Goal: Information Seeking & Learning: Find specific fact

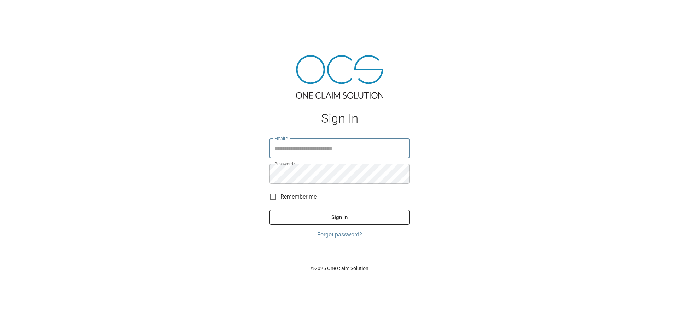
type input "**********"
click at [499, 102] on div "**********" at bounding box center [339, 161] width 679 height 322
click at [499, 101] on div "**********" at bounding box center [339, 161] width 679 height 322
click at [345, 216] on button "Sign In" at bounding box center [339, 217] width 140 height 15
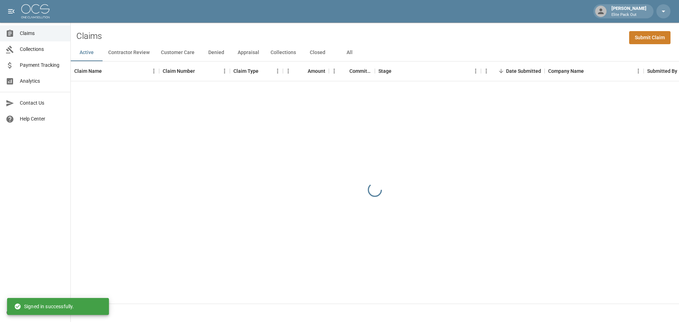
click at [103, 10] on div "[PERSON_NAME] Elite Pack Out" at bounding box center [339, 11] width 679 height 23
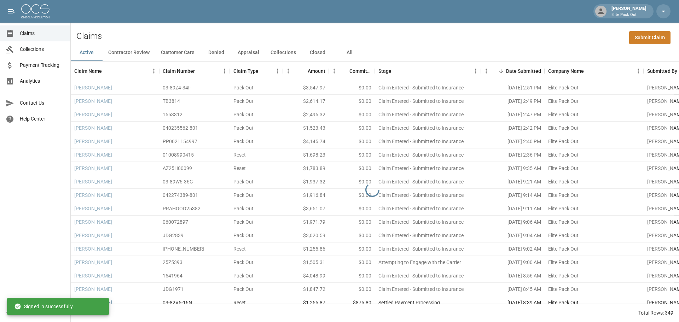
click at [103, 10] on div "[PERSON_NAME] Elite Pack Out" at bounding box center [339, 11] width 679 height 23
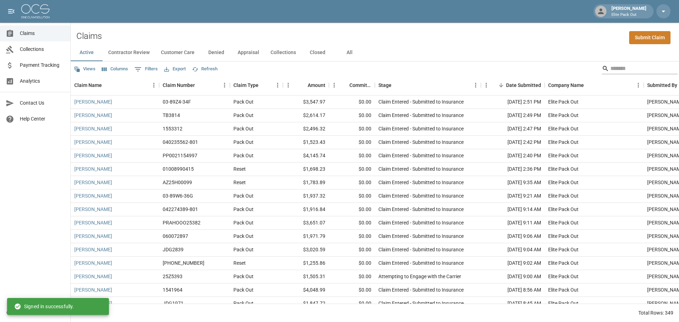
click at [613, 71] on input "Search" at bounding box center [638, 68] width 57 height 11
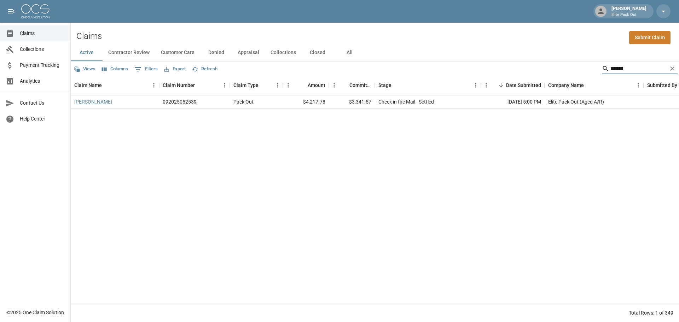
type input "******"
click at [92, 104] on link "[PERSON_NAME]" at bounding box center [93, 101] width 38 height 7
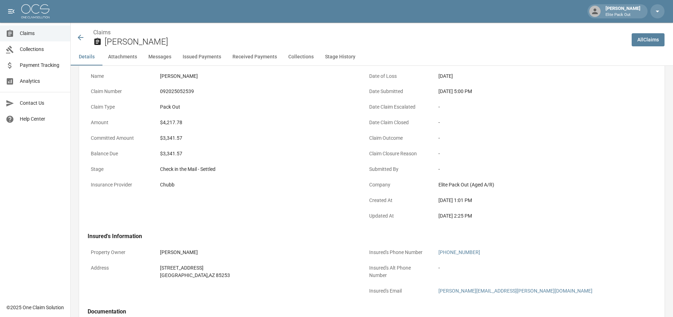
scroll to position [71, 0]
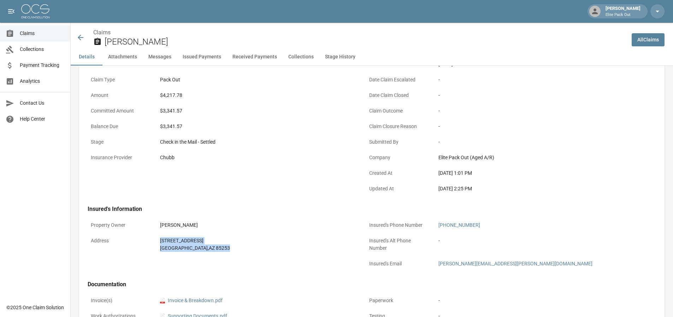
drag, startPoint x: 158, startPoint y: 242, endPoint x: 227, endPoint y: 253, distance: 70.5
click at [227, 253] on div "[STREET_ADDRESS]" at bounding box center [257, 244] width 201 height 21
copy div "[STREET_ADDRESS]"
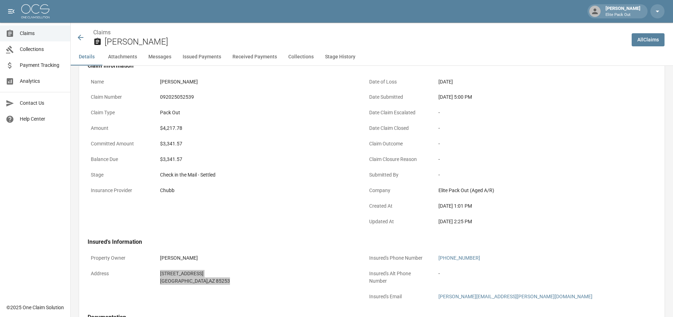
scroll to position [0, 0]
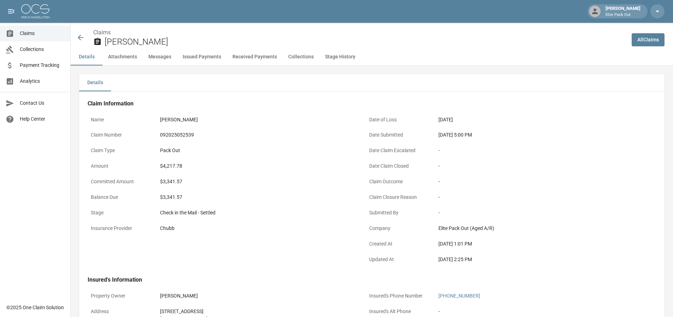
click at [241, 136] on div "092025052539" at bounding box center [257, 134] width 194 height 7
click at [166, 135] on div "092025052539" at bounding box center [257, 134] width 194 height 7
copy div "092025052539"
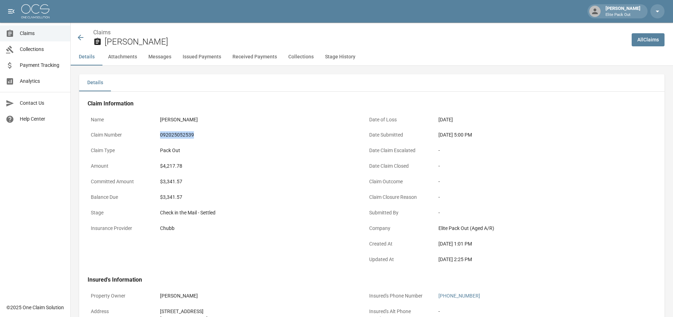
click at [315, 131] on div "092025052539" at bounding box center [257, 134] width 194 height 7
drag, startPoint x: 439, startPoint y: 133, endPoint x: 461, endPoint y: 136, distance: 22.5
click at [461, 136] on div "[DATE] 5:00 PM" at bounding box center [536, 134] width 194 height 7
copy div "[DATE]"
click at [169, 165] on div "$4,217.78" at bounding box center [257, 165] width 194 height 7
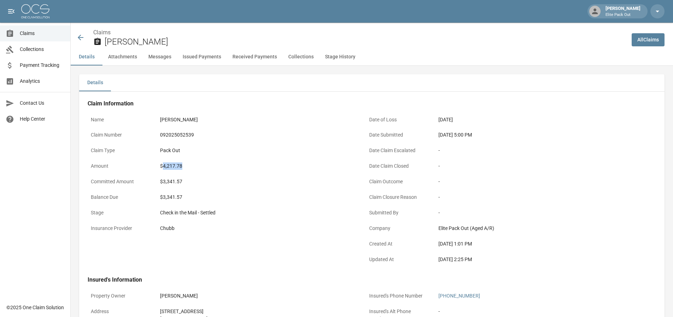
click at [169, 165] on div "$4,217.78" at bounding box center [257, 165] width 194 height 7
copy div "4,217.78"
click at [77, 38] on icon at bounding box center [80, 37] width 8 height 8
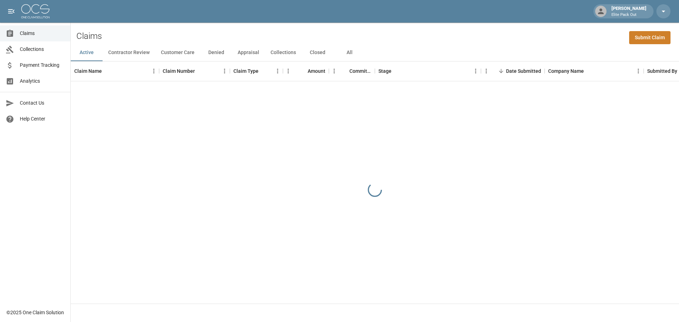
click at [516, 38] on div "Claims Submit Claim" at bounding box center [375, 34] width 608 height 22
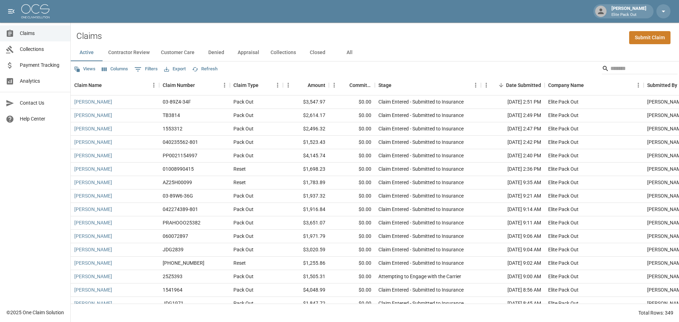
click at [350, 53] on button "All" at bounding box center [349, 52] width 32 height 17
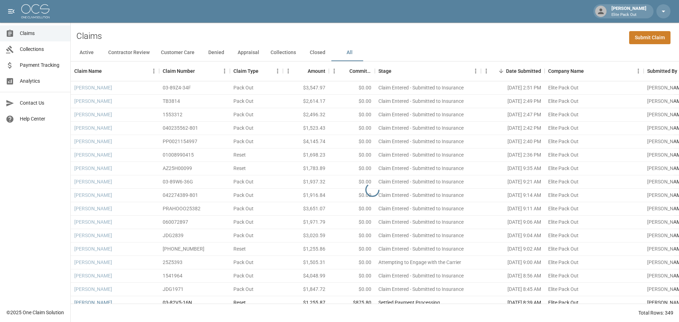
click at [554, 34] on div "Claims Submit Claim" at bounding box center [375, 34] width 608 height 22
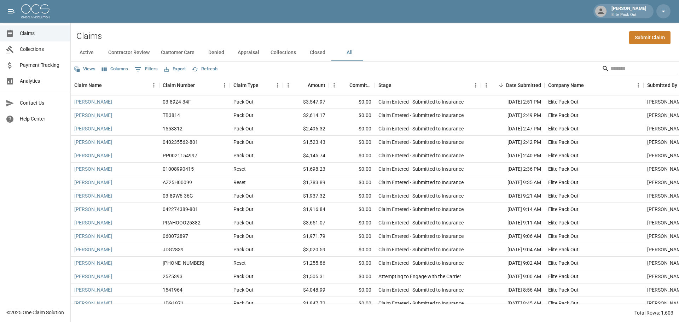
click at [615, 68] on input "Search" at bounding box center [638, 68] width 57 height 11
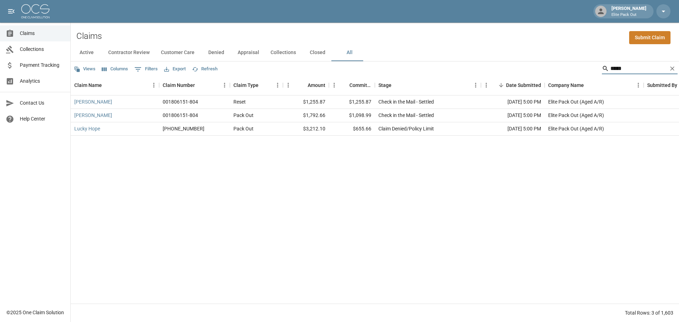
click at [613, 66] on input "*****" at bounding box center [638, 68] width 57 height 11
type input "*******"
click at [96, 117] on link "[PERSON_NAME]" at bounding box center [93, 115] width 38 height 7
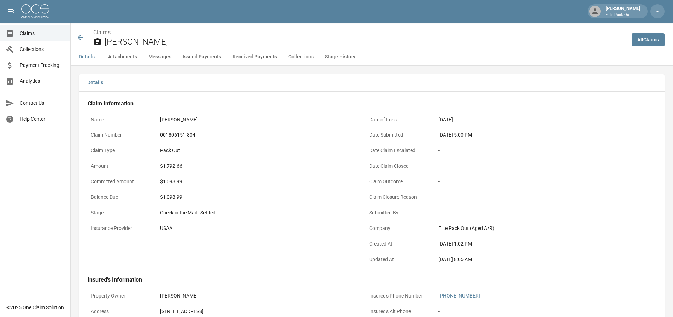
click at [79, 37] on icon at bounding box center [81, 38] width 6 height 6
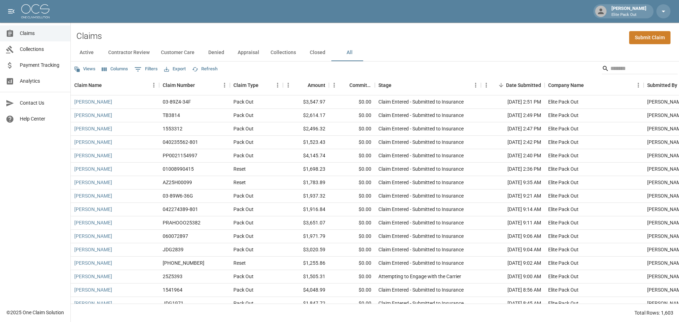
click at [311, 14] on div "[PERSON_NAME] Elite Pack Out" at bounding box center [339, 11] width 679 height 23
click at [610, 66] on input "Search" at bounding box center [638, 68] width 57 height 11
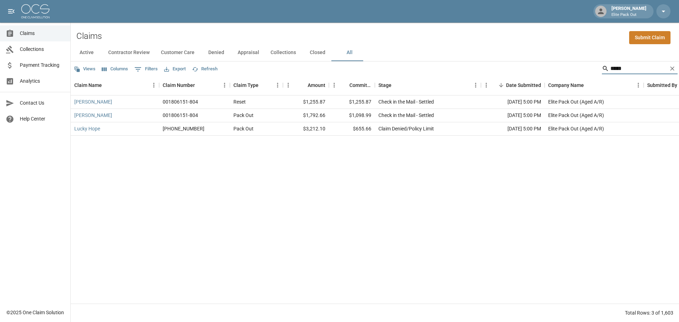
type input "*****"
click at [86, 100] on link "[PERSON_NAME]" at bounding box center [93, 101] width 38 height 7
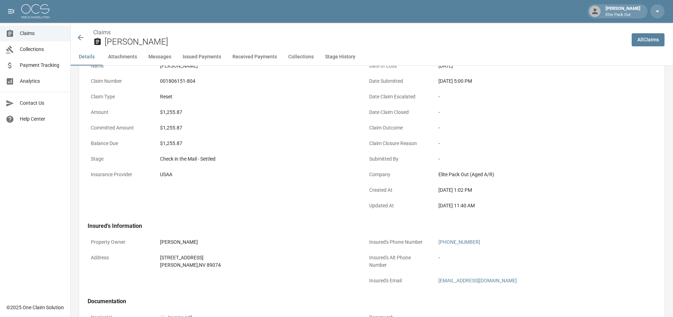
scroll to position [71, 0]
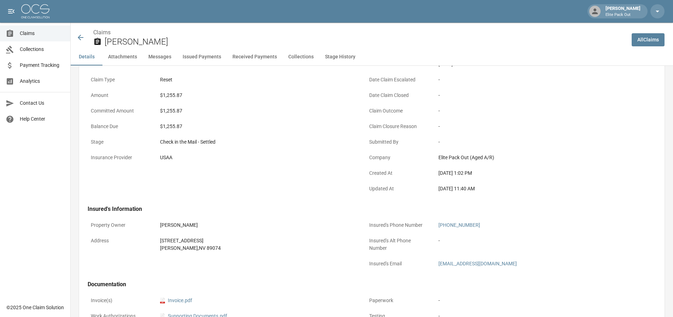
click at [176, 94] on div "$1,255.87" at bounding box center [257, 95] width 194 height 7
copy div "1,255.87"
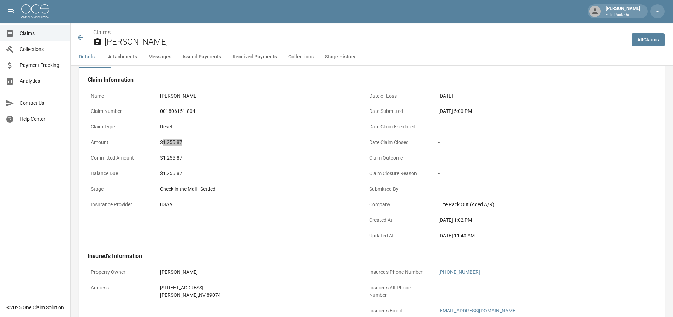
scroll to position [0, 0]
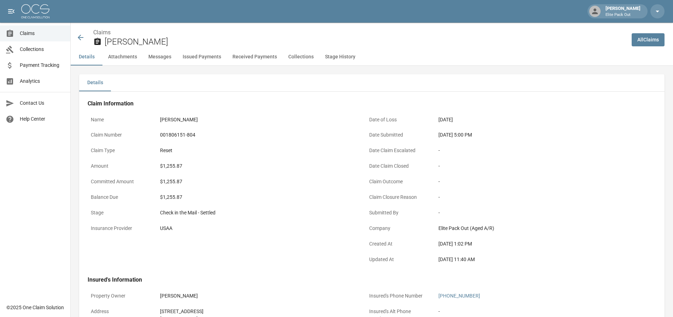
click at [296, 202] on div "$1,255.87" at bounding box center [257, 197] width 201 height 14
click at [80, 36] on icon at bounding box center [81, 38] width 6 height 6
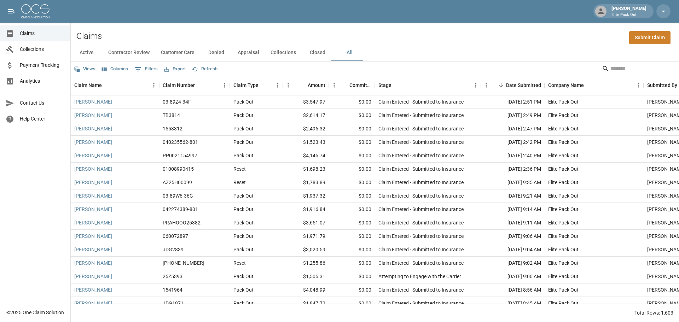
click at [610, 65] on input "Search" at bounding box center [638, 68] width 57 height 11
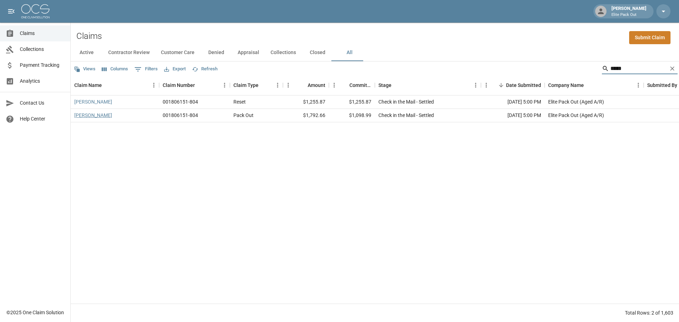
type input "*****"
click at [90, 117] on link "[PERSON_NAME]" at bounding box center [93, 115] width 38 height 7
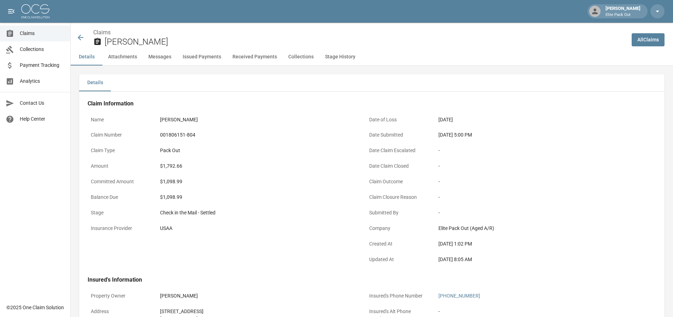
click at [173, 166] on div "$1,792.66" at bounding box center [257, 165] width 194 height 7
copy div "1,792.66"
click at [278, 185] on div "$1,098.99" at bounding box center [257, 181] width 194 height 7
click at [80, 39] on icon at bounding box center [81, 38] width 6 height 6
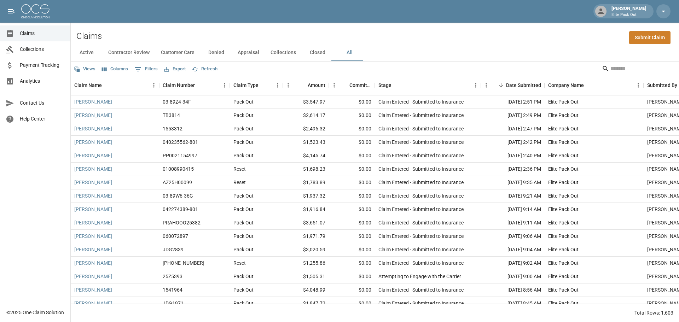
click at [628, 66] on input "Search" at bounding box center [638, 68] width 57 height 11
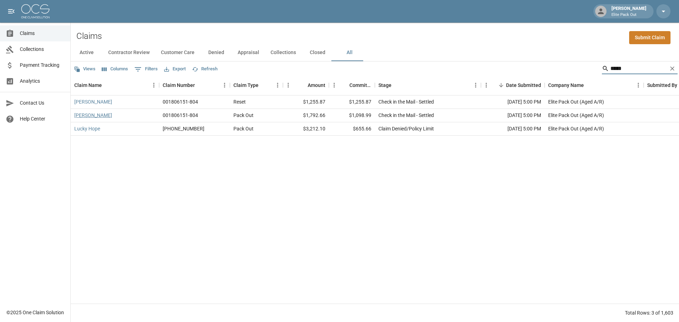
type input "*****"
click at [93, 115] on link "[PERSON_NAME]" at bounding box center [93, 115] width 38 height 7
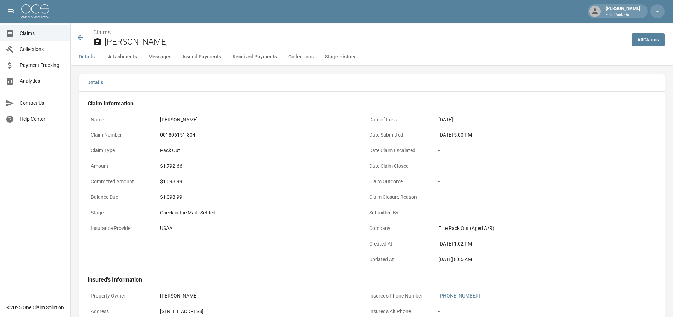
click at [80, 35] on icon at bounding box center [80, 37] width 8 height 8
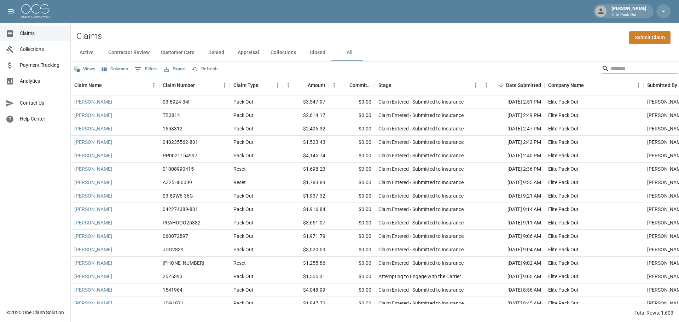
click at [614, 68] on input "Search" at bounding box center [638, 68] width 57 height 11
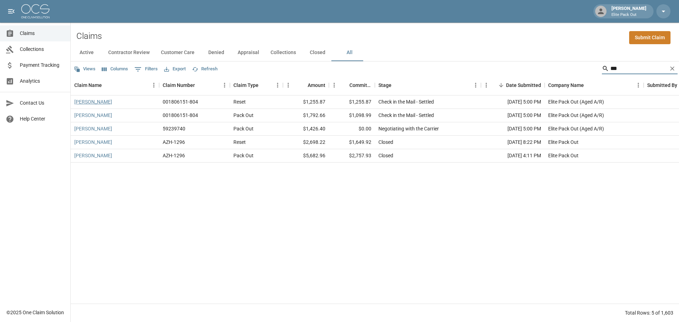
type input "***"
click at [90, 100] on link "[PERSON_NAME]" at bounding box center [93, 101] width 38 height 7
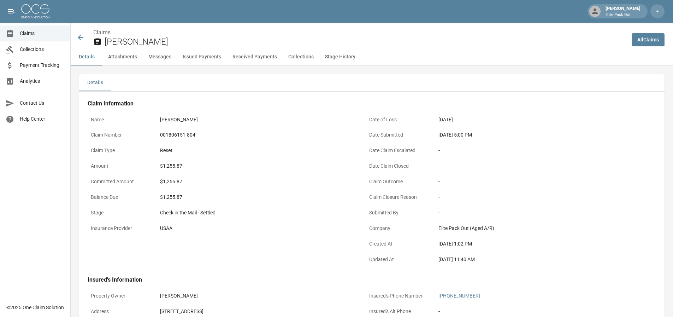
click at [184, 136] on div "001806151-804" at bounding box center [257, 134] width 194 height 7
copy div "001806151-804"
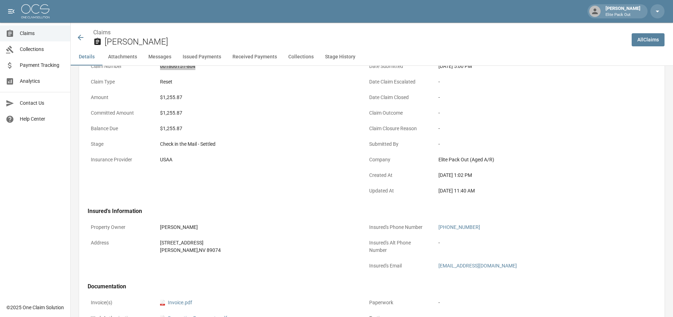
scroll to position [141, 0]
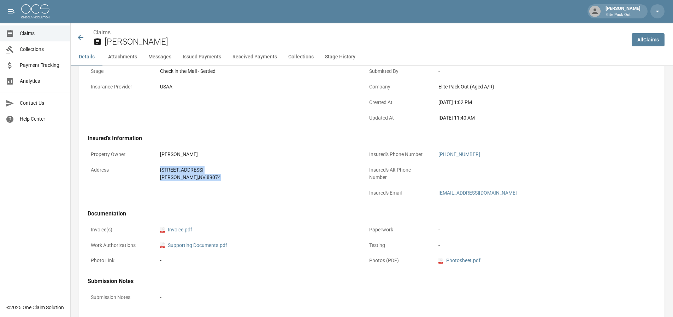
drag, startPoint x: 157, startPoint y: 168, endPoint x: 251, endPoint y: 187, distance: 96.0
click at [251, 187] on div "Property Owner [PERSON_NAME] Address [STREET_ADDRESS][PERSON_NAME]" at bounding box center [218, 170] width 279 height 63
copy div "[STREET_ADDRESS][PERSON_NAME]"
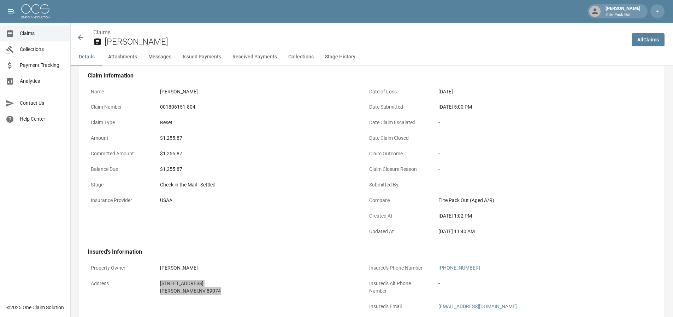
scroll to position [0, 0]
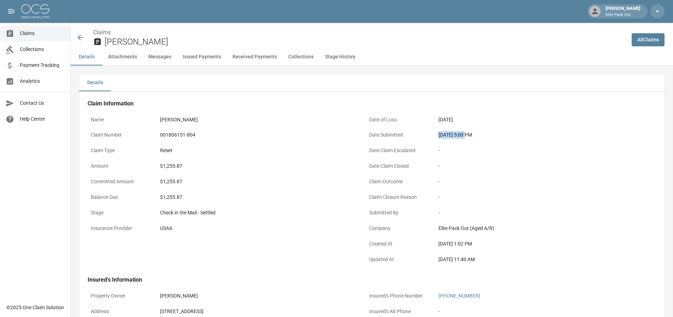
drag, startPoint x: 433, startPoint y: 135, endPoint x: 466, endPoint y: 135, distance: 32.5
click at [466, 135] on div "Date Submitted [DATE] 5:00 PM" at bounding box center [501, 136] width 270 height 16
copy div "[DATE]"
click at [75, 31] on div "Claims [PERSON_NAME]" at bounding box center [349, 36] width 556 height 26
click at [78, 36] on icon at bounding box center [80, 37] width 8 height 8
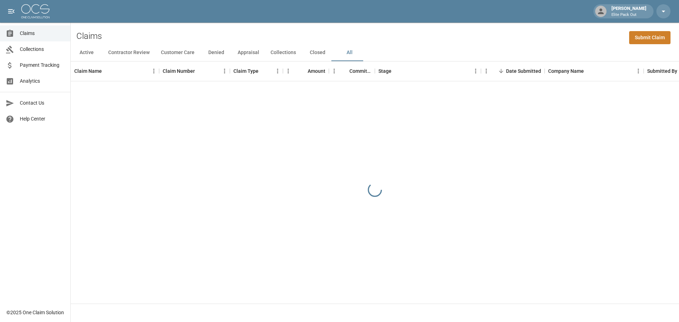
click at [461, 41] on div "Claims Submit Claim" at bounding box center [375, 34] width 608 height 22
click at [502, 31] on div "Claims Submit Claim" at bounding box center [375, 34] width 608 height 22
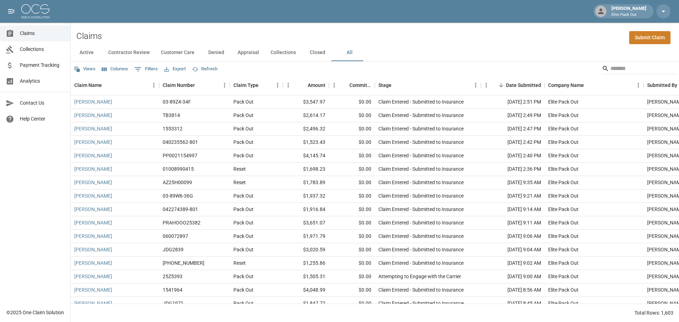
click at [533, 35] on div "Claims Submit Claim" at bounding box center [375, 34] width 608 height 22
click at [621, 67] on input "Search" at bounding box center [638, 68] width 57 height 11
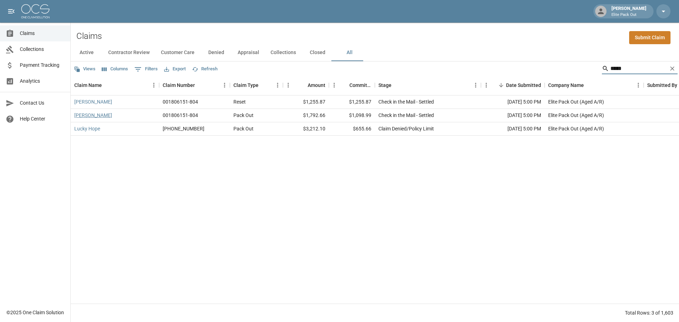
type input "*****"
click at [81, 114] on link "[PERSON_NAME]" at bounding box center [93, 115] width 38 height 7
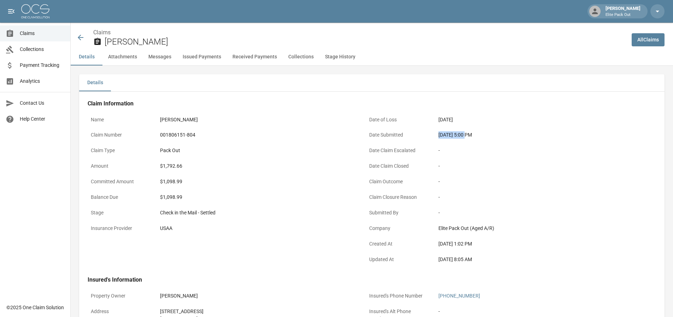
drag, startPoint x: 426, startPoint y: 137, endPoint x: 466, endPoint y: 139, distance: 40.0
click at [466, 139] on div "Date Submitted [DATE] 5:00 PM" at bounding box center [501, 136] width 270 height 16
copy div "[DATE]"
